Goal: Navigation & Orientation: Find specific page/section

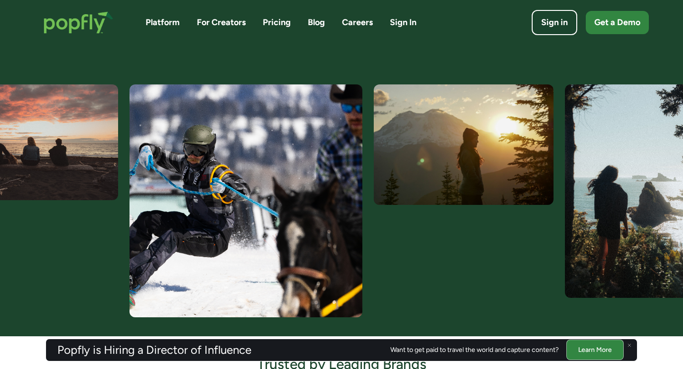
scroll to position [311, 0]
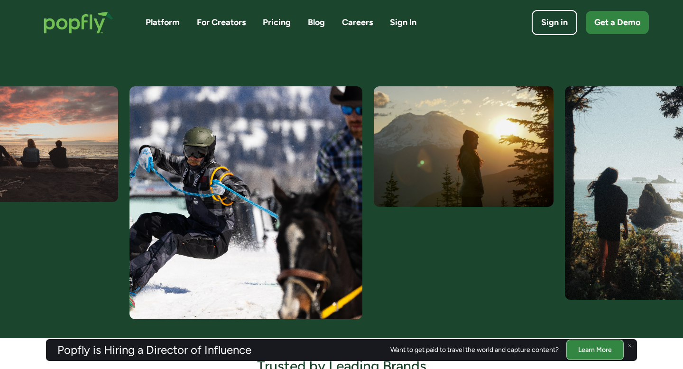
click at [620, 187] on img at bounding box center [655, 193] width 180 height 214
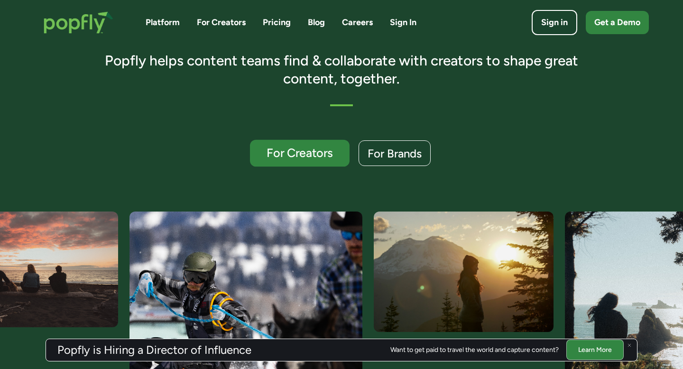
scroll to position [181, 0]
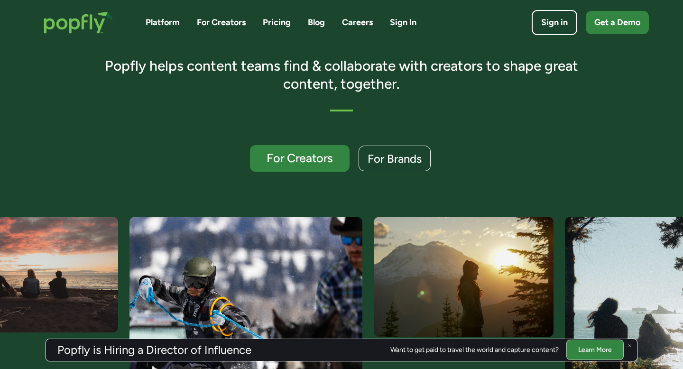
click at [298, 169] on link "For Creators" at bounding box center [300, 158] width 100 height 27
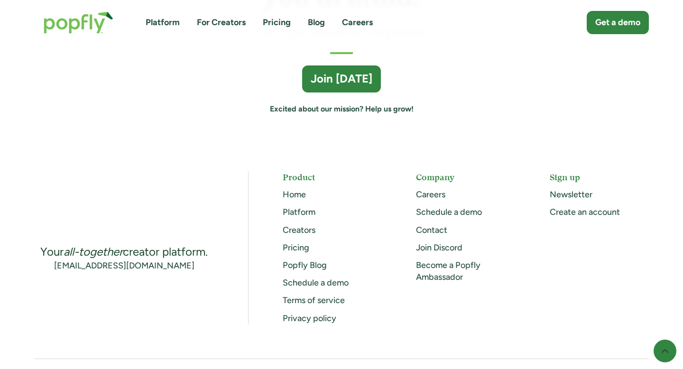
scroll to position [2671, 0]
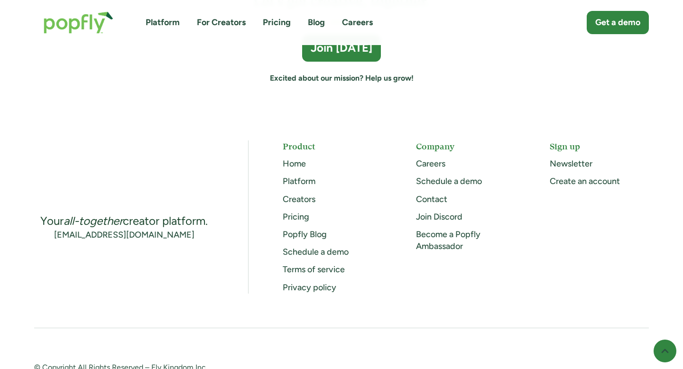
click at [305, 182] on link "Platform" at bounding box center [299, 181] width 33 height 10
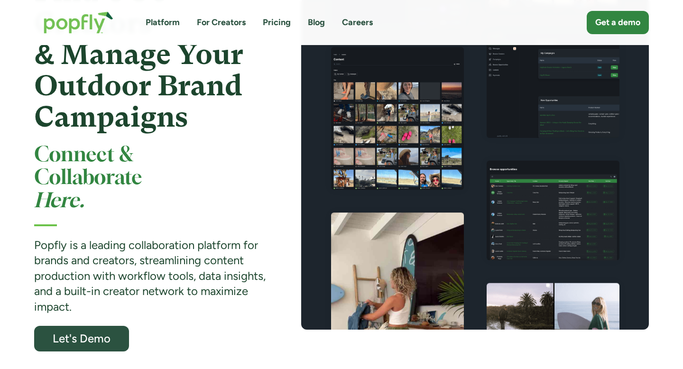
scroll to position [76, 0]
